Goal: Find contact information: Find contact information

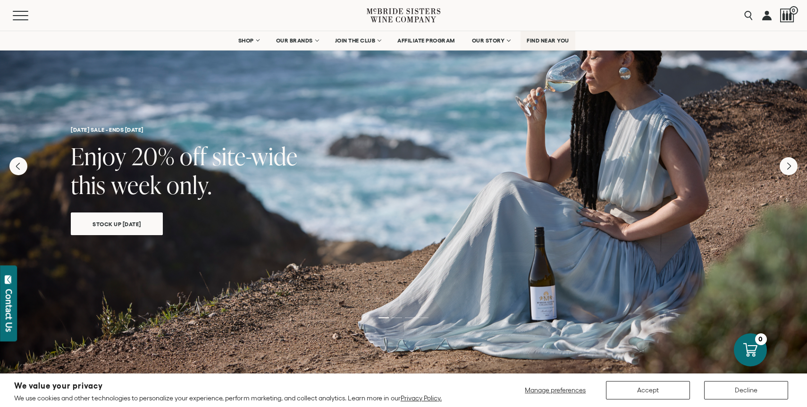
click at [564, 41] on span "FIND NEAR YOU" at bounding box center [547, 40] width 42 height 7
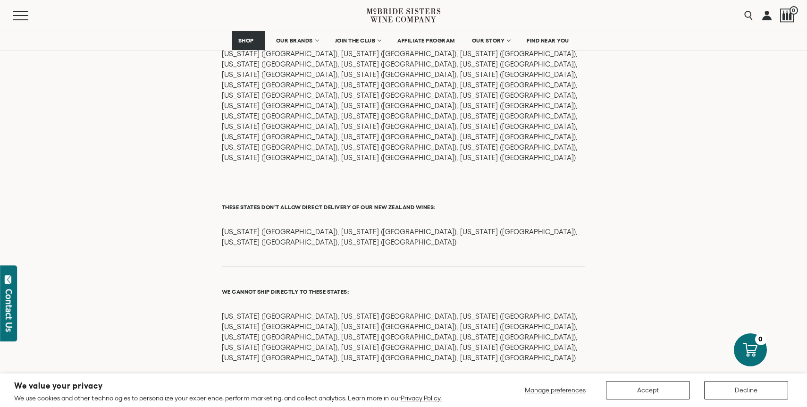
scroll to position [1312, 0]
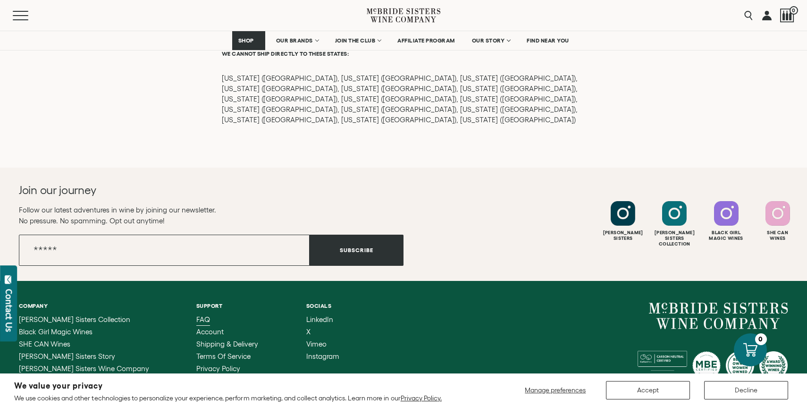
click at [196, 315] on span "FAQ" at bounding box center [203, 319] width 14 height 8
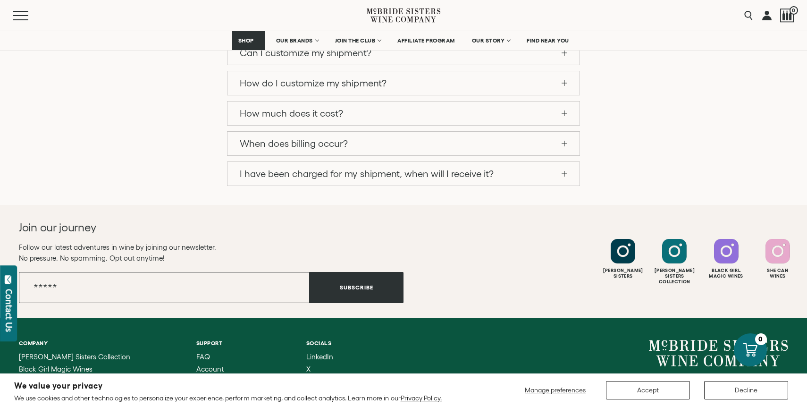
scroll to position [984, 0]
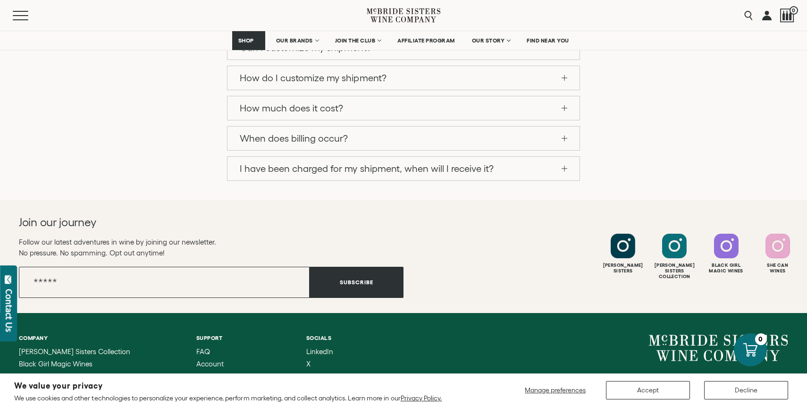
drag, startPoint x: 788, startPoint y: 304, endPoint x: 690, endPoint y: 308, distance: 98.2
click at [690, 313] on div "Company McBride Sisters Collection Black Girl Magic Wines SHE CAN Wines McBride…" at bounding box center [403, 394] width 807 height 162
drag, startPoint x: 706, startPoint y: 307, endPoint x: 786, endPoint y: 307, distance: 80.2
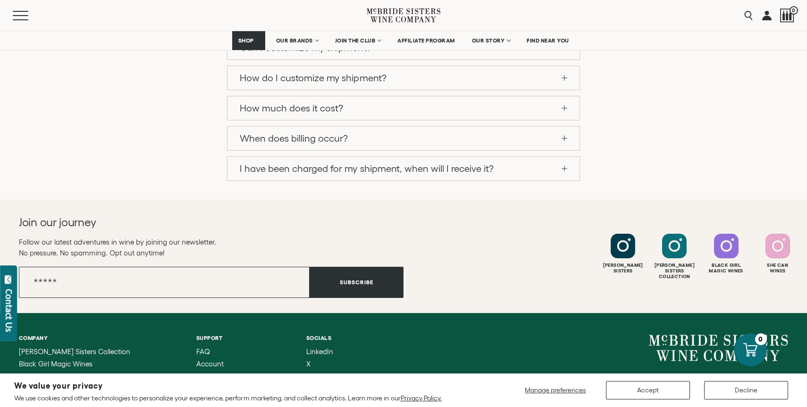
drag, startPoint x: 784, startPoint y: 306, endPoint x: 672, endPoint y: 309, distance: 112.8
click at [672, 313] on div "Company McBride Sisters Collection Black Girl Magic Wines SHE CAN Wines McBride…" at bounding box center [403, 394] width 807 height 162
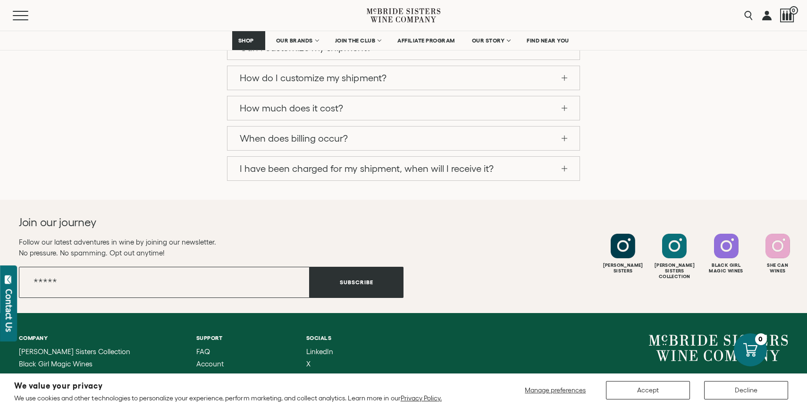
drag, startPoint x: 714, startPoint y: 307, endPoint x: 791, endPoint y: 307, distance: 76.4
click at [791, 313] on div "Company McBride Sisters Collection Black Girl Magic Wines SHE CAN Wines McBride…" at bounding box center [403, 394] width 807 height 162
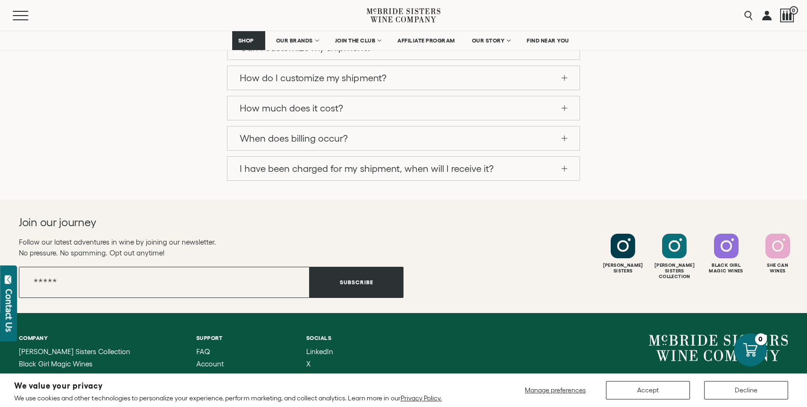
drag, startPoint x: 433, startPoint y: 257, endPoint x: 789, endPoint y: 317, distance: 360.3
click at [789, 317] on div "Company McBride Sisters Collection Black Girl Magic Wines SHE CAN Wines McBride…" at bounding box center [403, 394] width 807 height 162
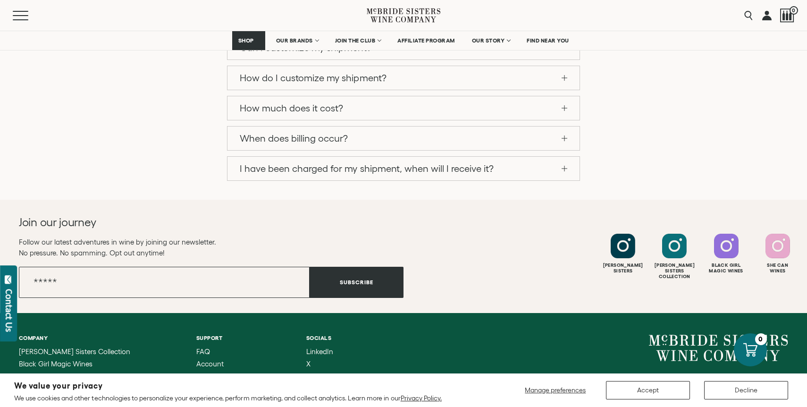
drag, startPoint x: 438, startPoint y: 19, endPoint x: 432, endPoint y: 19, distance: 5.7
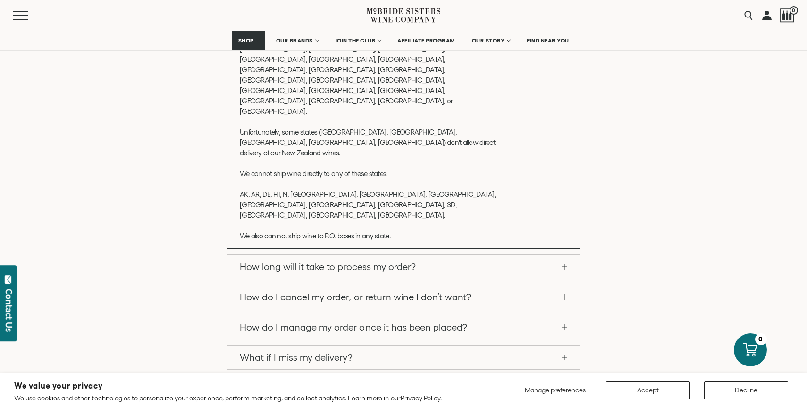
scroll to position [0, 0]
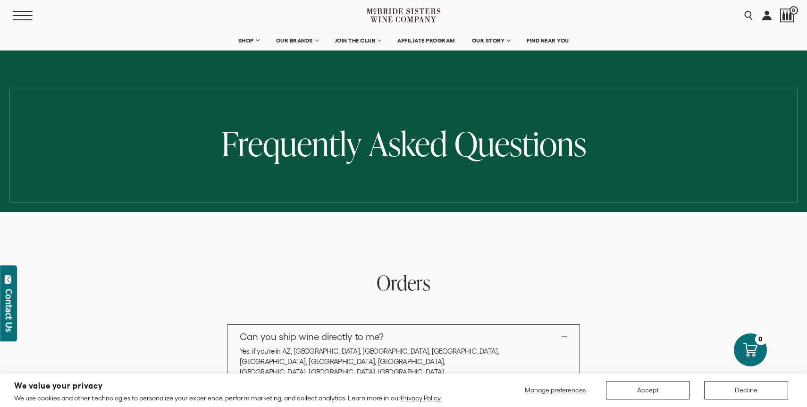
click at [20, 12] on button "Menu" at bounding box center [30, 15] width 34 height 9
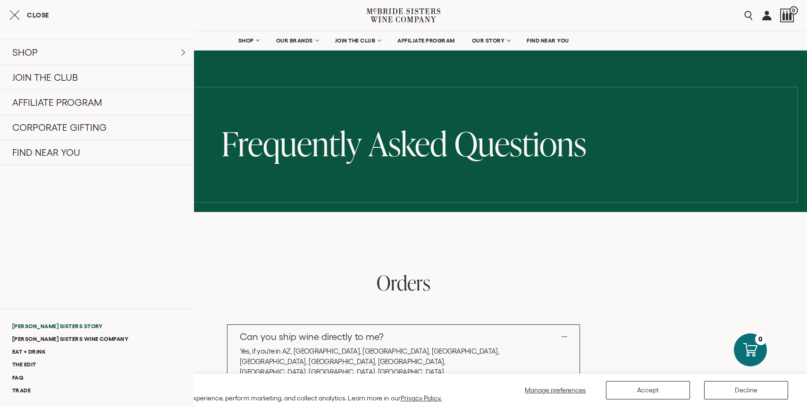
click at [67, 325] on link "[PERSON_NAME] Sisters Story" at bounding box center [97, 325] width 194 height 13
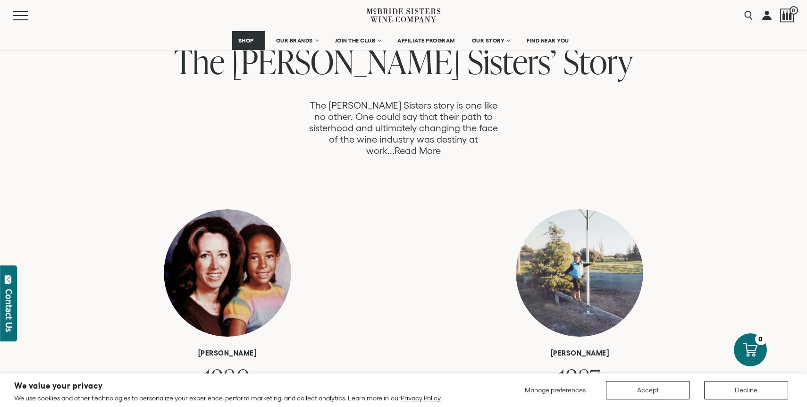
scroll to position [521, 0]
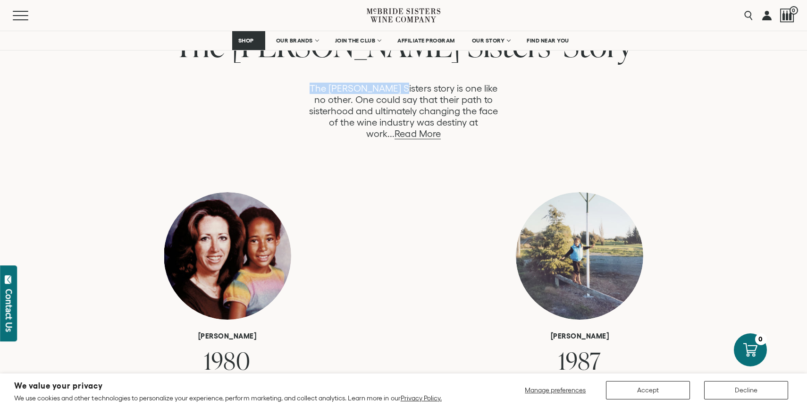
drag, startPoint x: 310, startPoint y: 91, endPoint x: 392, endPoint y: 88, distance: 81.7
click at [392, 88] on p "The McBride Sisters story is one like no other. One could say that their path t…" at bounding box center [403, 111] width 196 height 57
copy p "The McBride Sisters"
